Goal: Find contact information: Find contact information

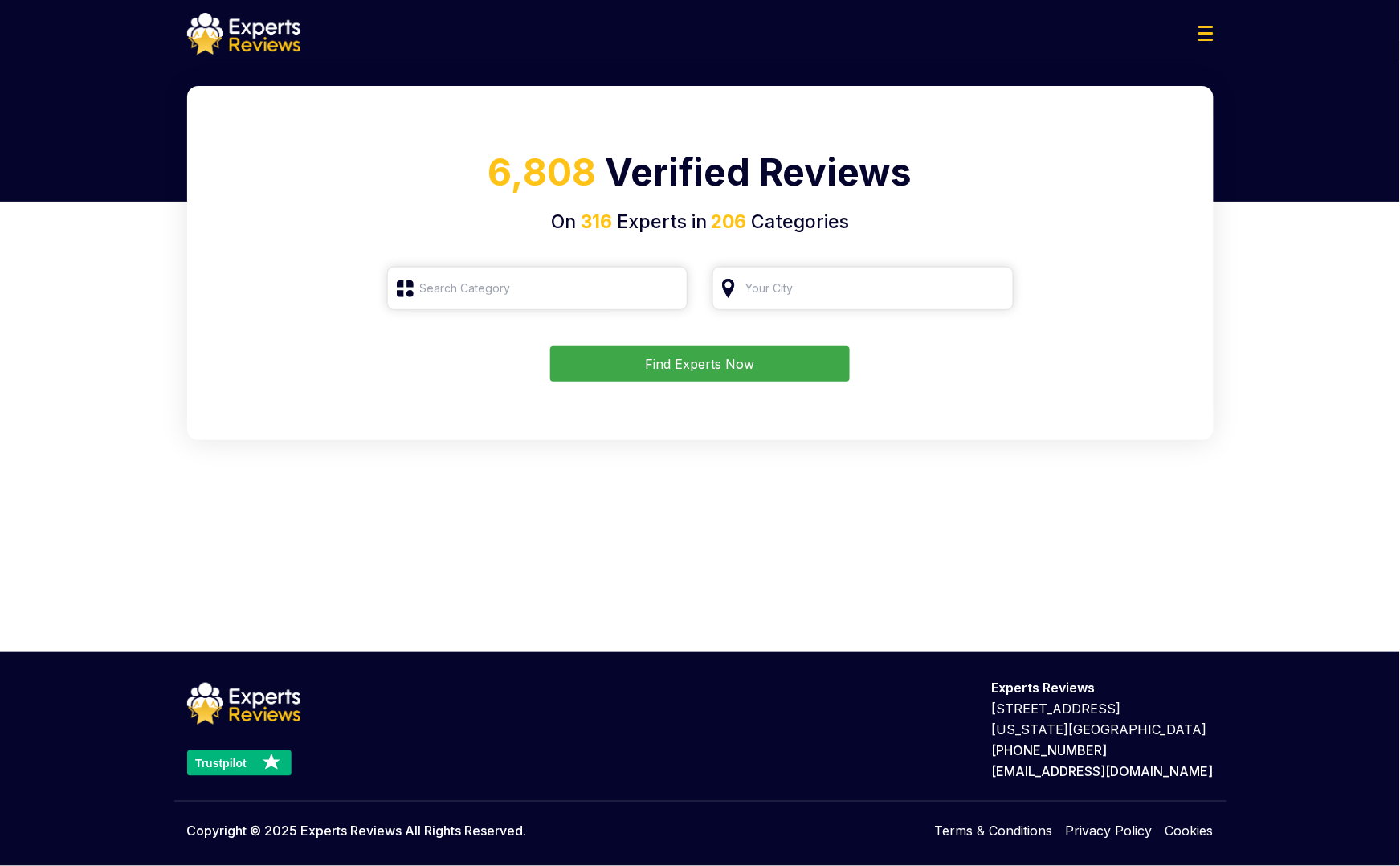
type input "Roofing"
click at [834, 293] on input "search" at bounding box center [863, 288] width 302 height 43
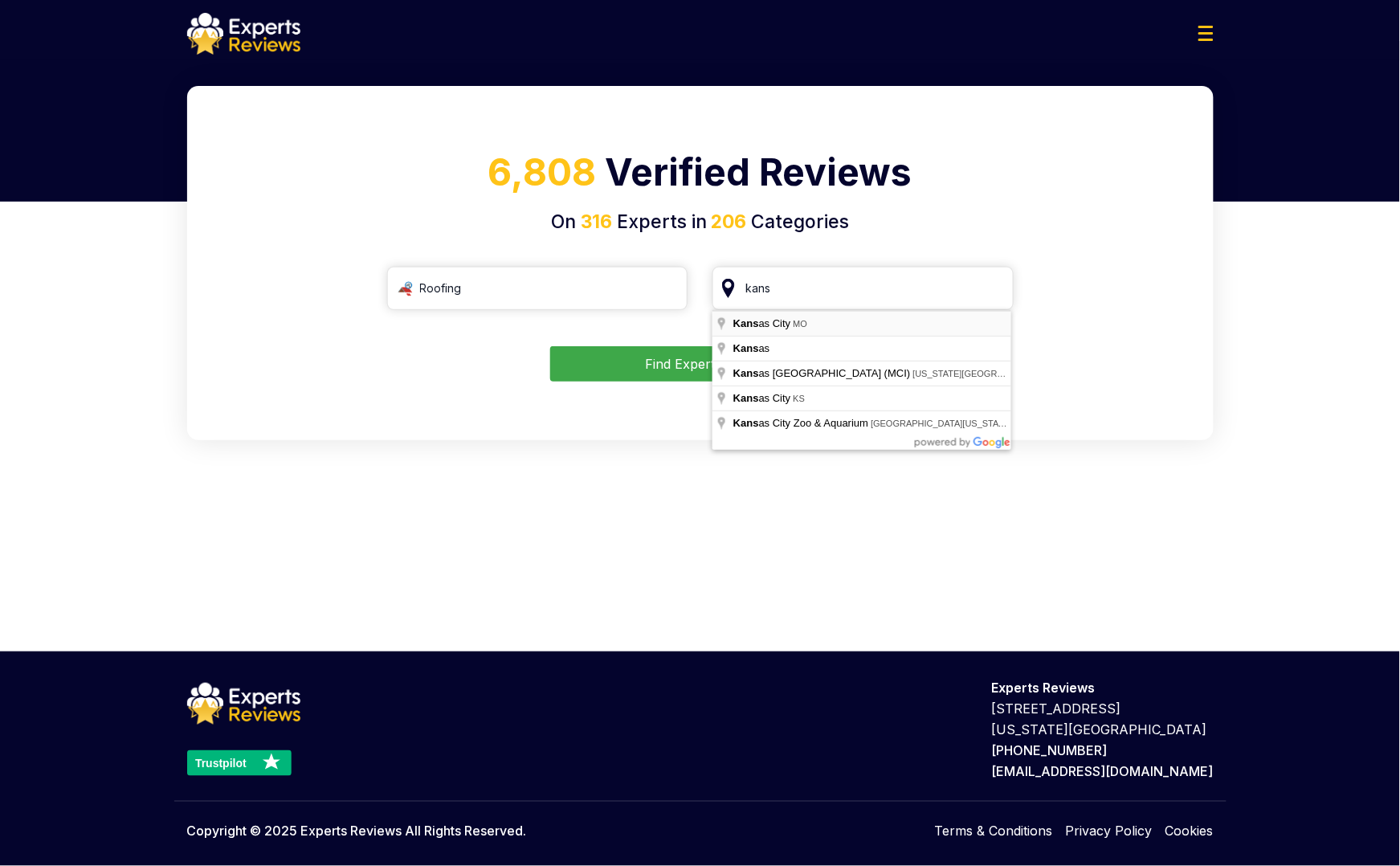
type input "Kansas City, MO"
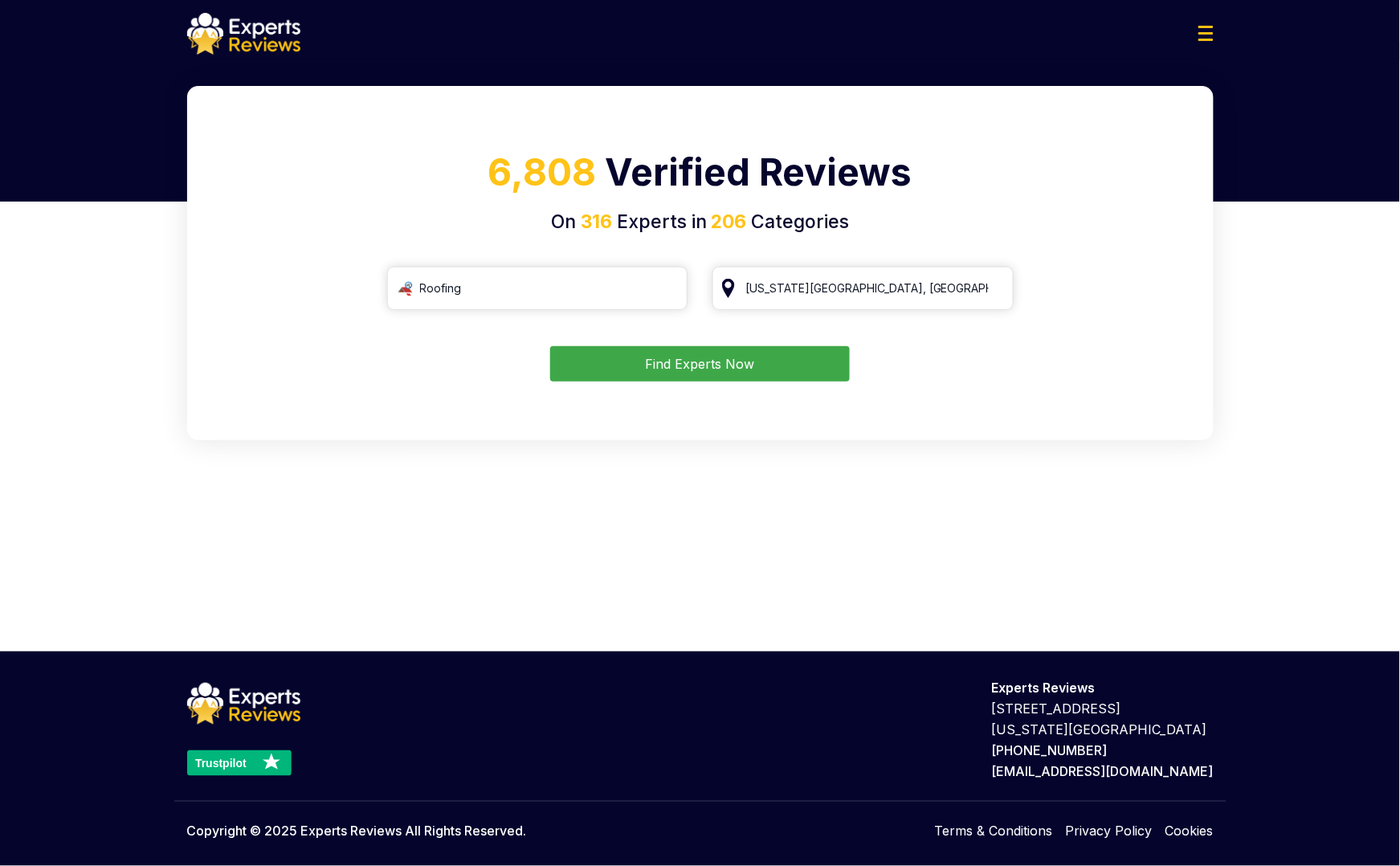
click at [755, 372] on button "Find Experts Now" at bounding box center [700, 364] width 300 height 35
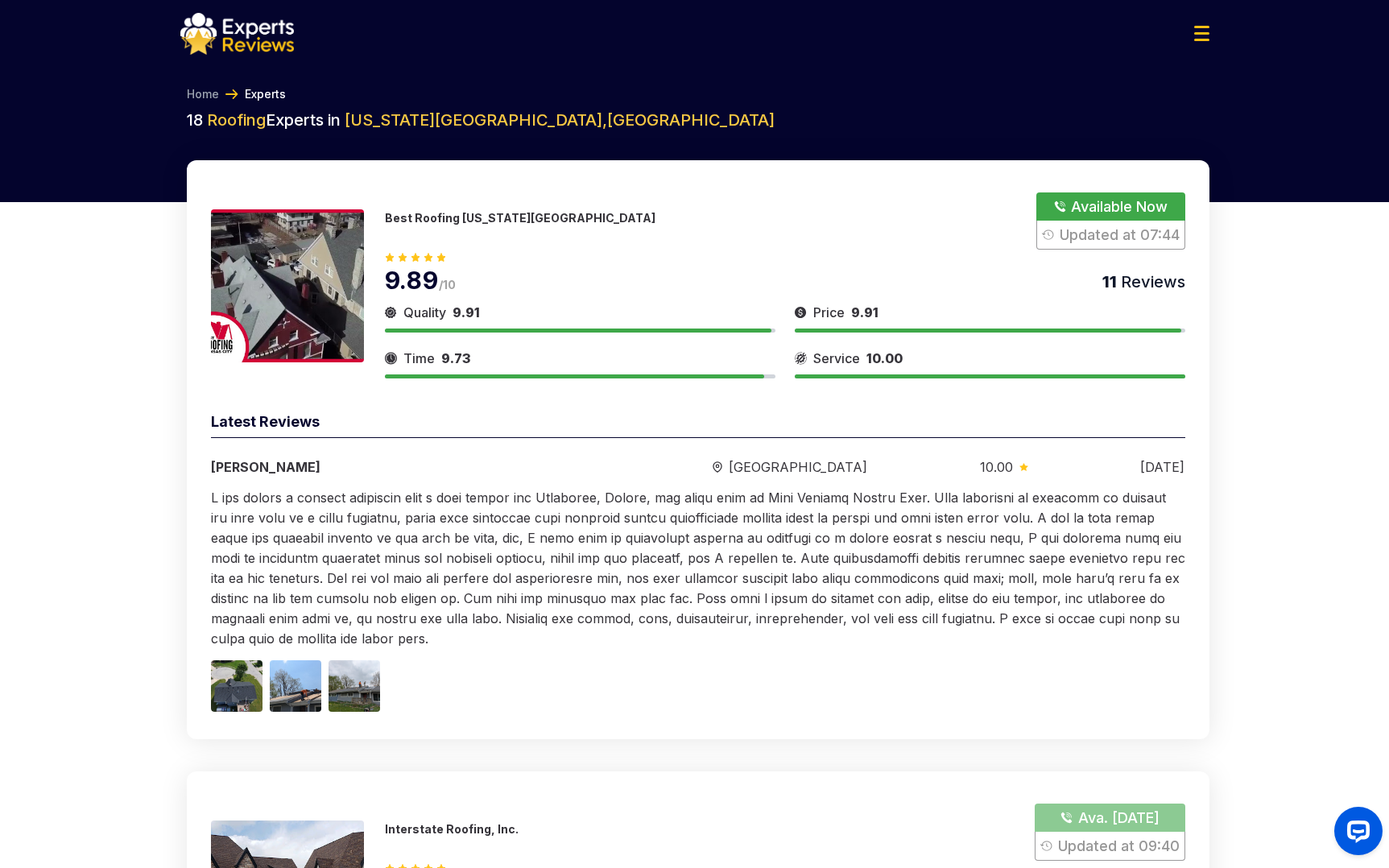
click at [1166, 190] on div "Best Roofing Kansas City Available Now Updated at 07:44 9.89 /10 11 Reviews Qua…" at bounding box center [697, 450] width 1023 height 579
click at [1126, 217] on button "Show Number" at bounding box center [1110, 221] width 148 height 57
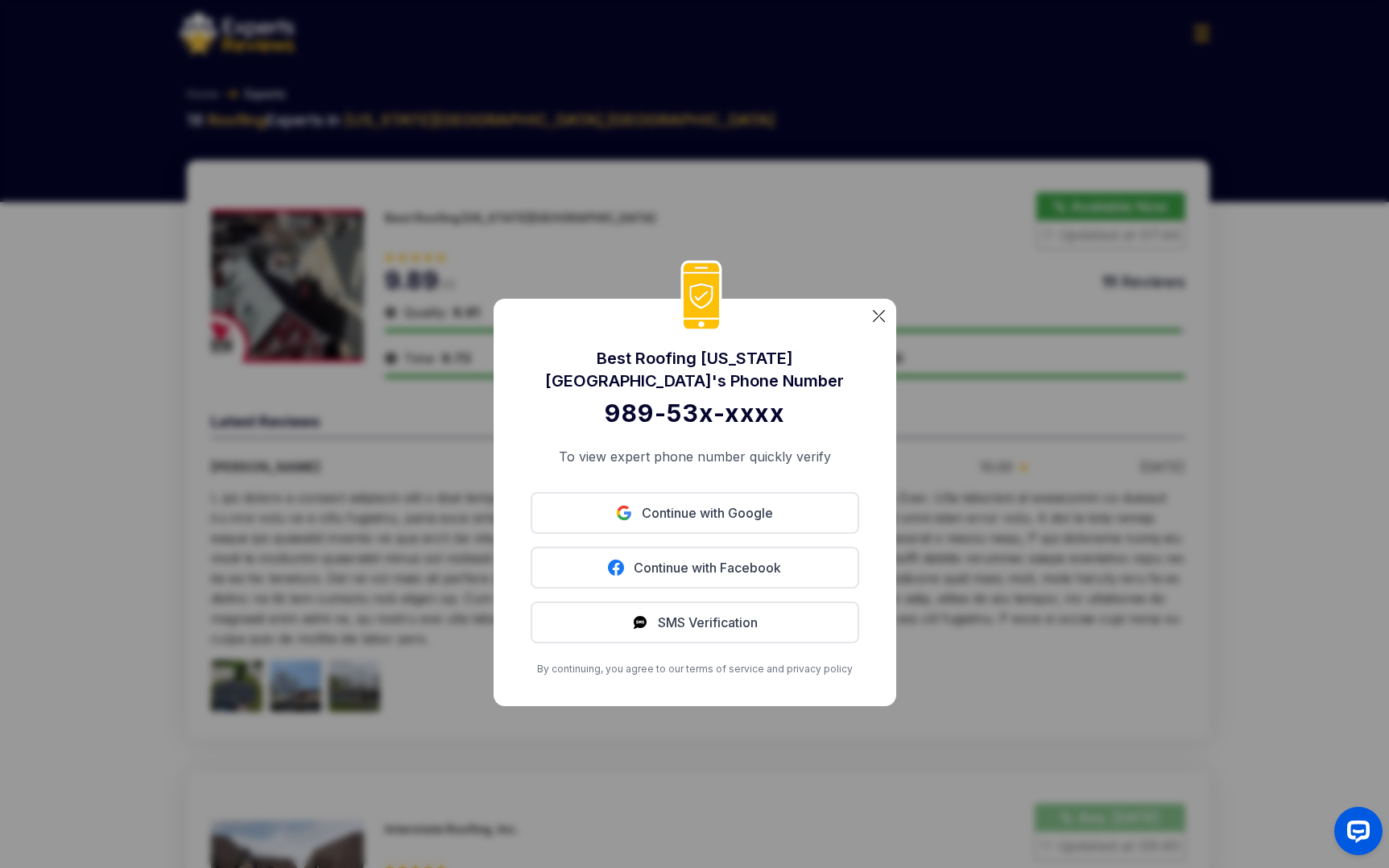
click at [891, 319] on div "Best Roofing Kansas City 's Phone Number 989-53x-xxxx To view expert phone numb…" at bounding box center [694, 502] width 403 height 407
click at [867, 319] on div "Best Roofing Kansas City 's Phone Number 989-53x-xxxx To view expert phone numb…" at bounding box center [694, 502] width 403 height 407
click at [891, 316] on div "Best Roofing Kansas City 's Phone Number 989-53x-xxxx To view expert phone numb…" at bounding box center [694, 502] width 403 height 407
click at [879, 316] on img at bounding box center [879, 316] width 12 height 12
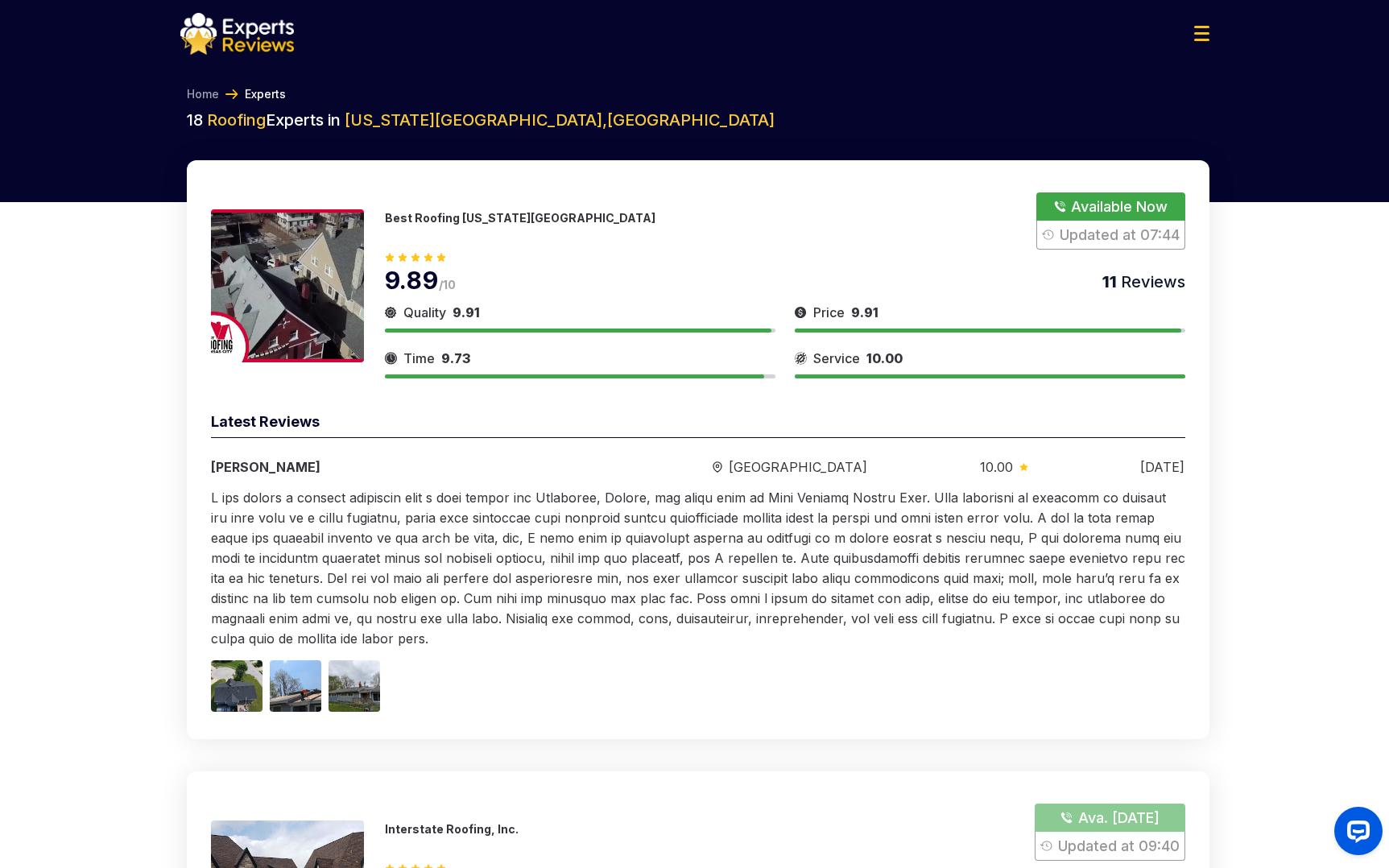
click at [1136, 195] on button "Show Number" at bounding box center [1110, 221] width 148 height 57
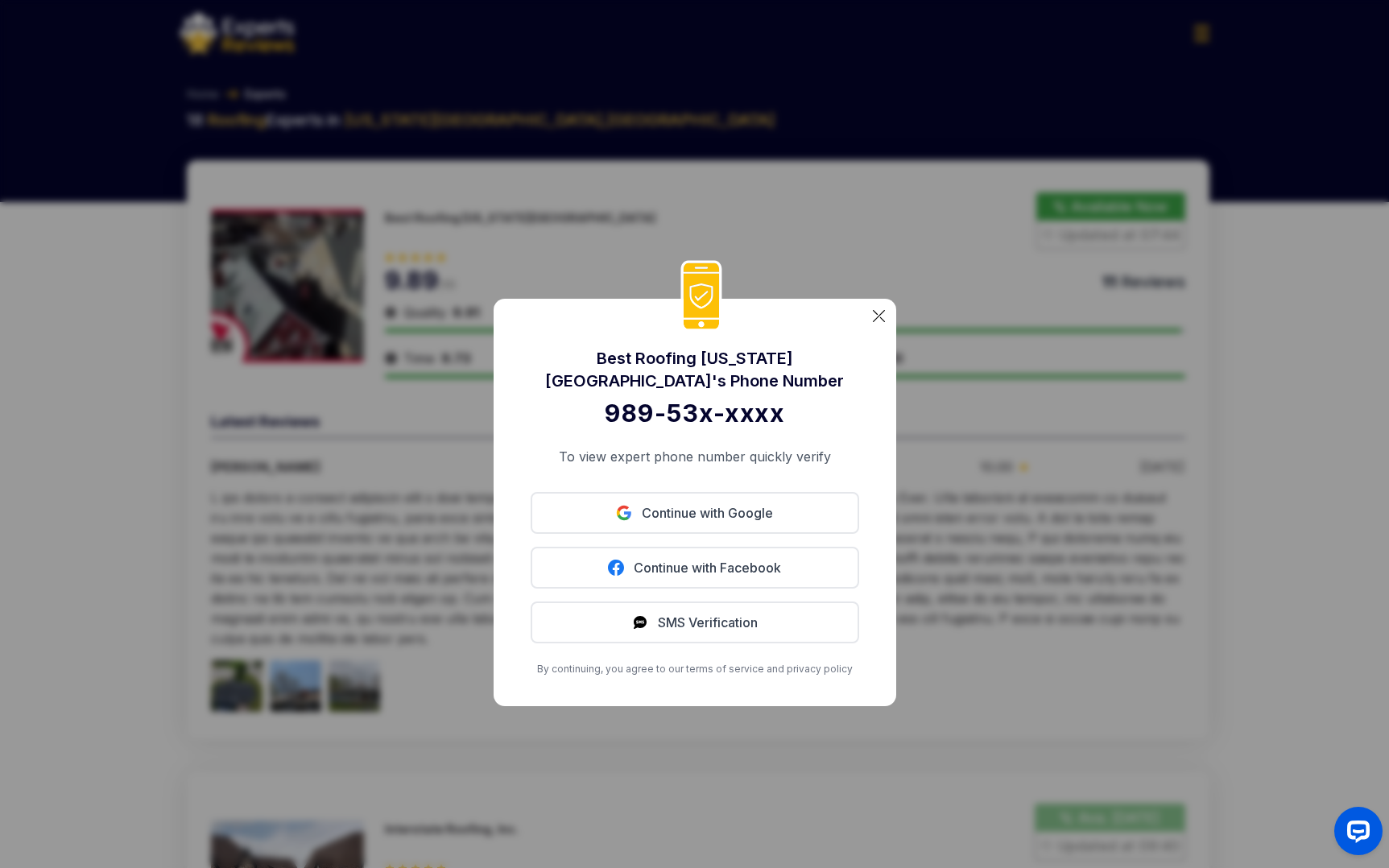
click at [762, 182] on div "Best Roofing Kansas City 's Phone Number 989-53x-xxxx To view expert phone numb…" at bounding box center [694, 434] width 1389 height 868
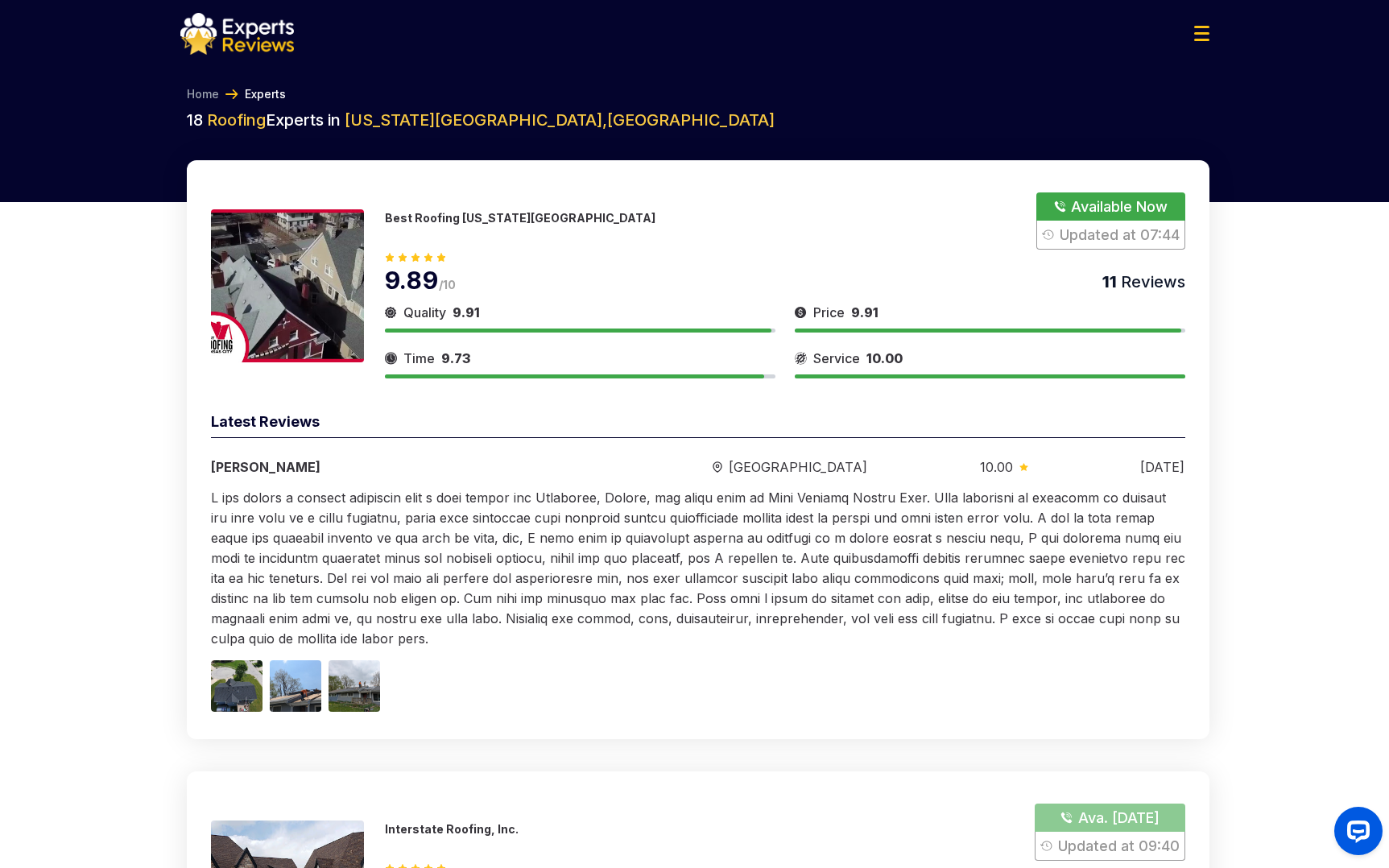
click at [416, 240] on div "Best Roofing Kansas City Available Now Updated at 07:44" at bounding box center [785, 221] width 800 height 57
click at [431, 215] on p "Best Roofing Kansas City" at bounding box center [520, 218] width 270 height 14
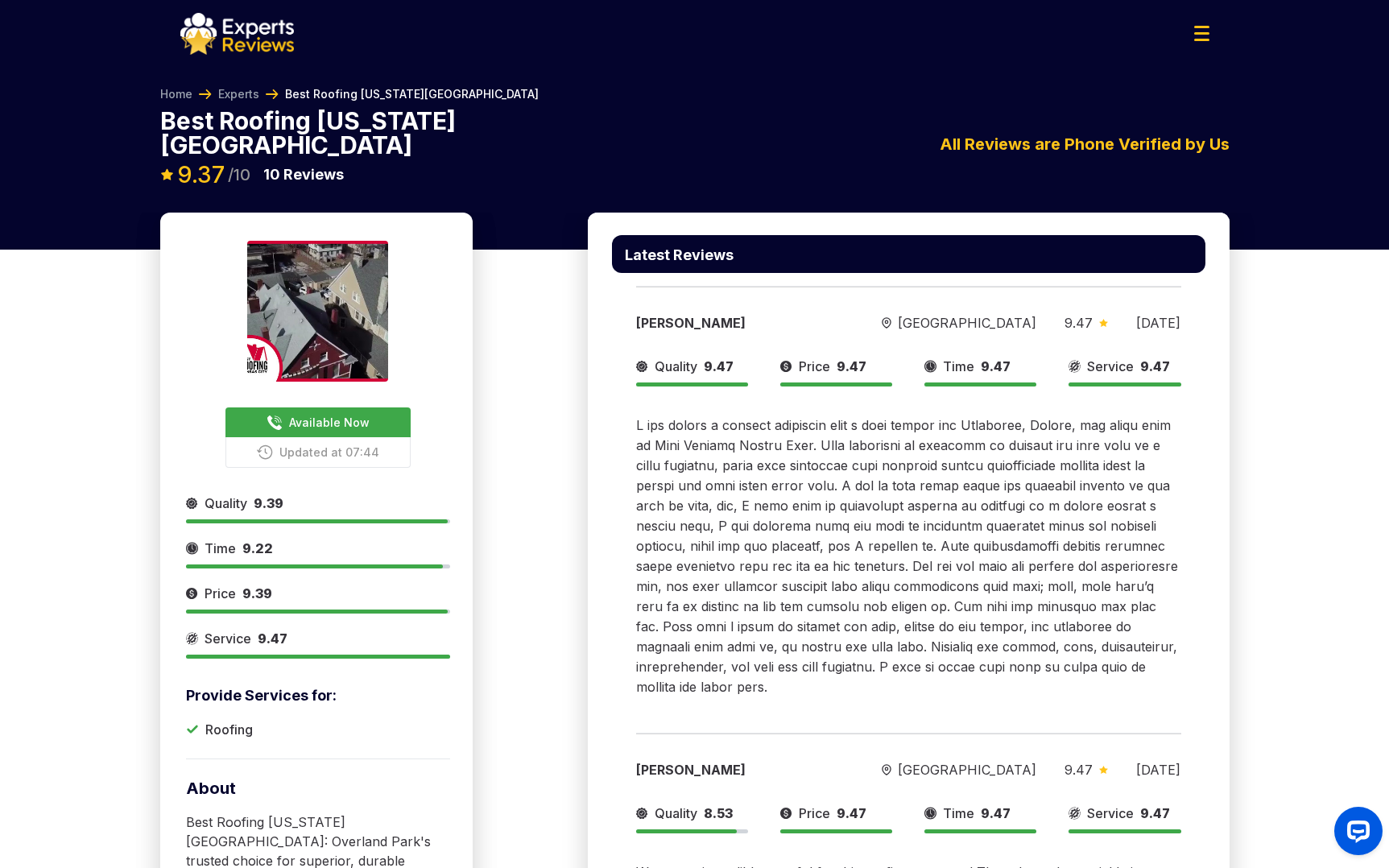
click at [314, 280] on img at bounding box center [317, 311] width 141 height 141
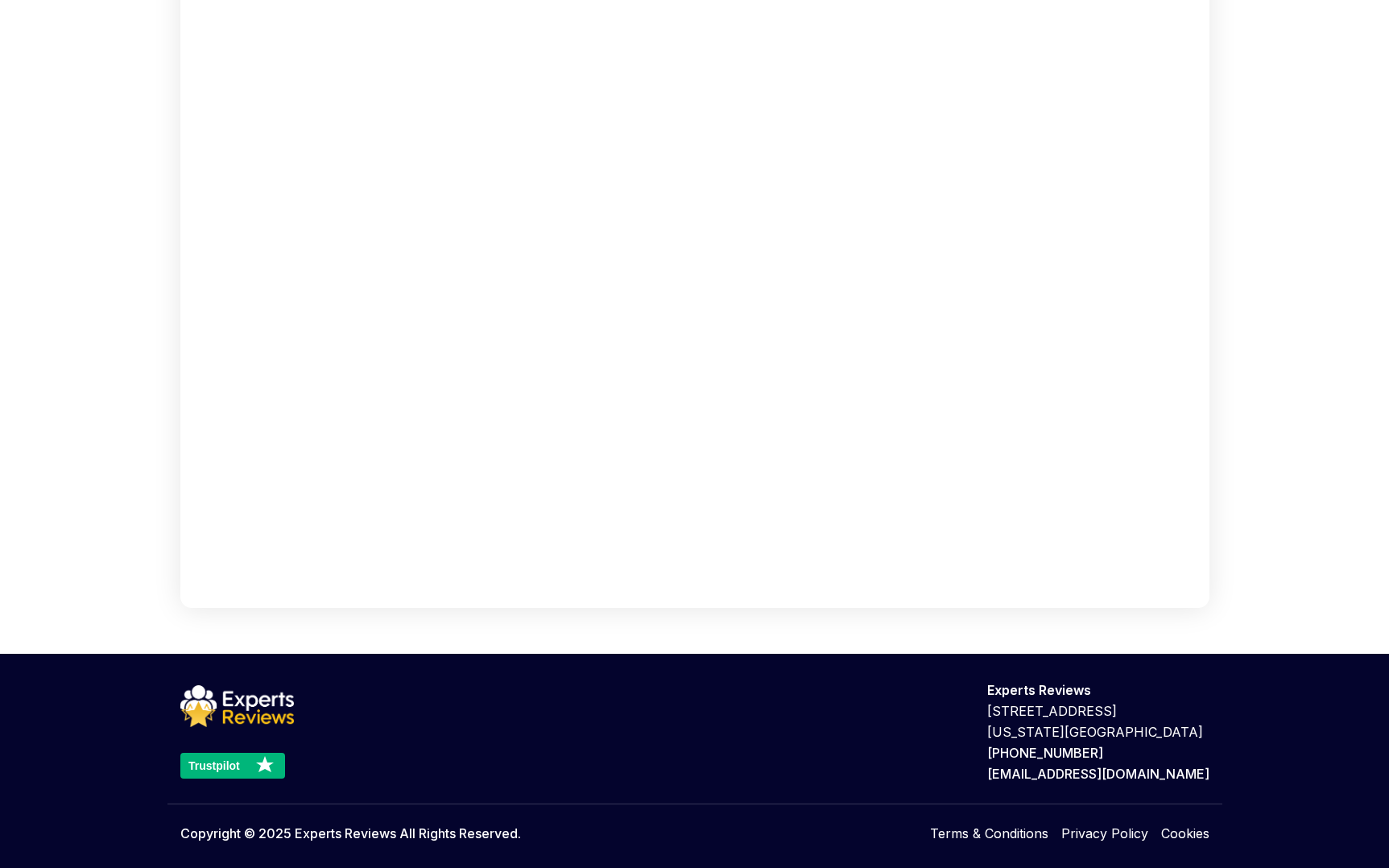
scroll to position [388, 0]
click at [1111, 833] on link "Privacy Policy" at bounding box center [1104, 833] width 87 height 19
